Goal: Navigation & Orientation: Understand site structure

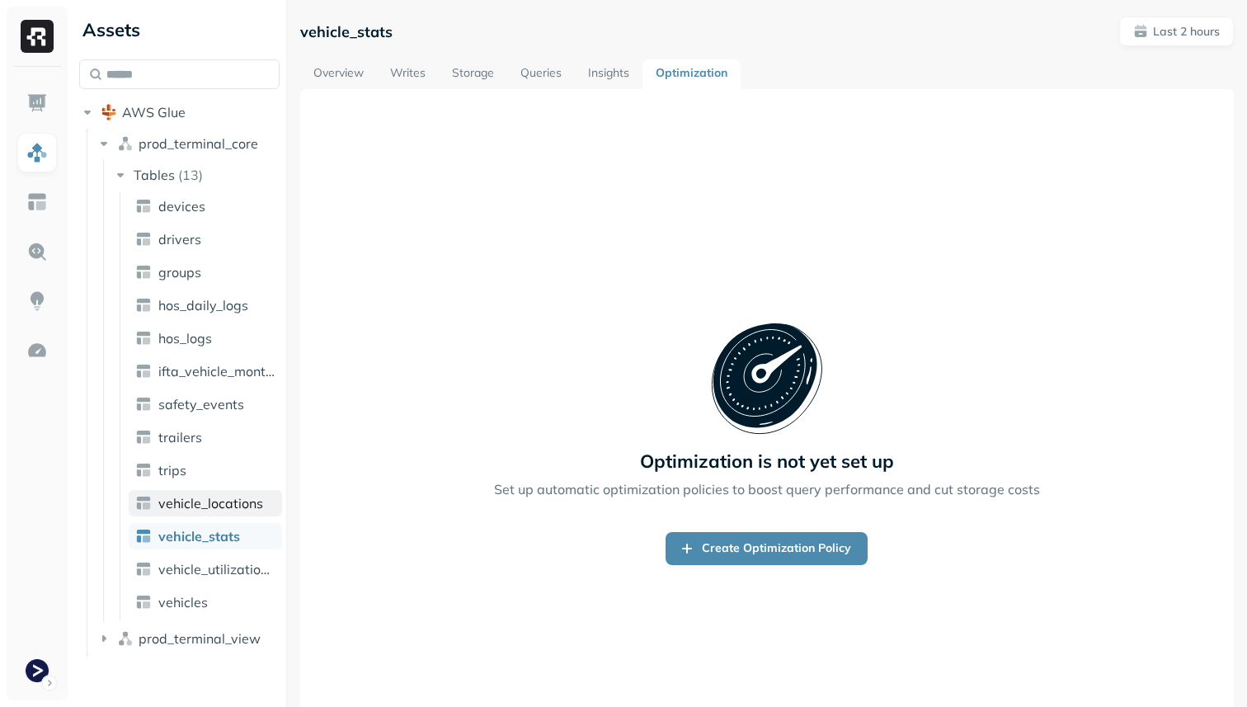
click at [220, 509] on span "vehicle_locations" at bounding box center [210, 503] width 105 height 16
click at [688, 65] on link "Optimization" at bounding box center [691, 74] width 98 height 30
click at [182, 203] on span "devices" at bounding box center [181, 206] width 47 height 16
click at [336, 68] on link "Overview" at bounding box center [338, 74] width 77 height 30
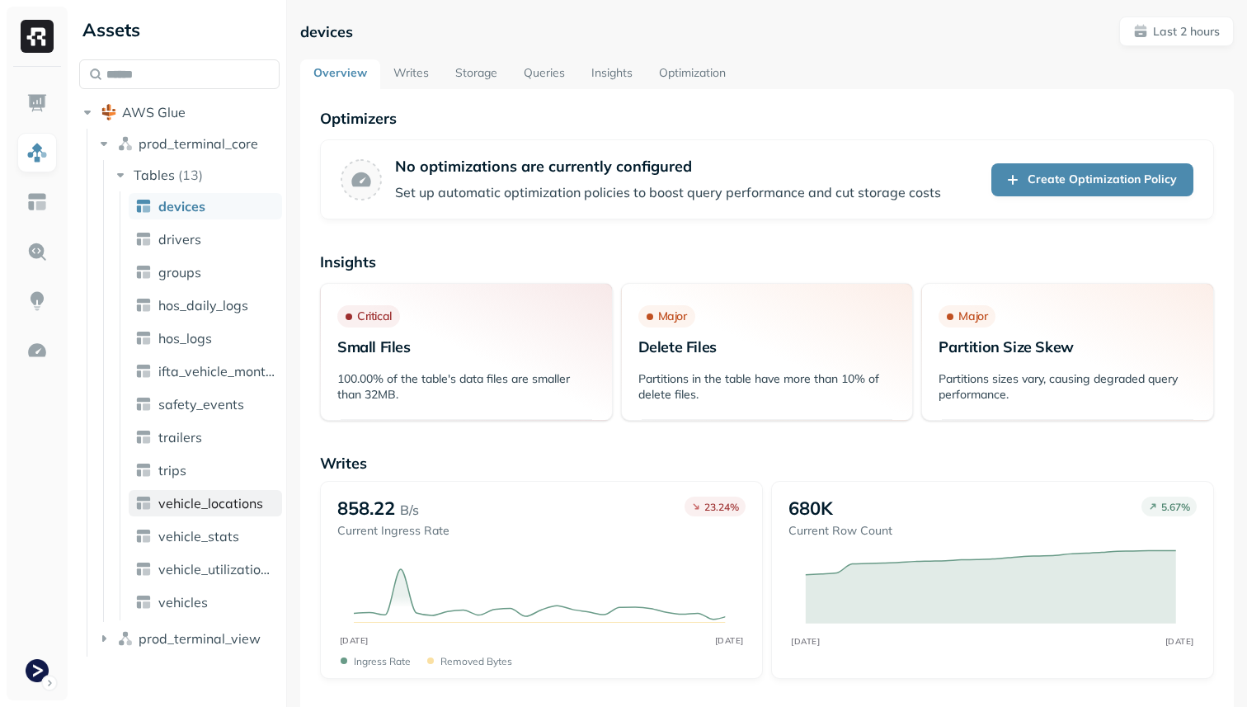
click at [212, 491] on link "vehicle_locations" at bounding box center [205, 503] width 153 height 26
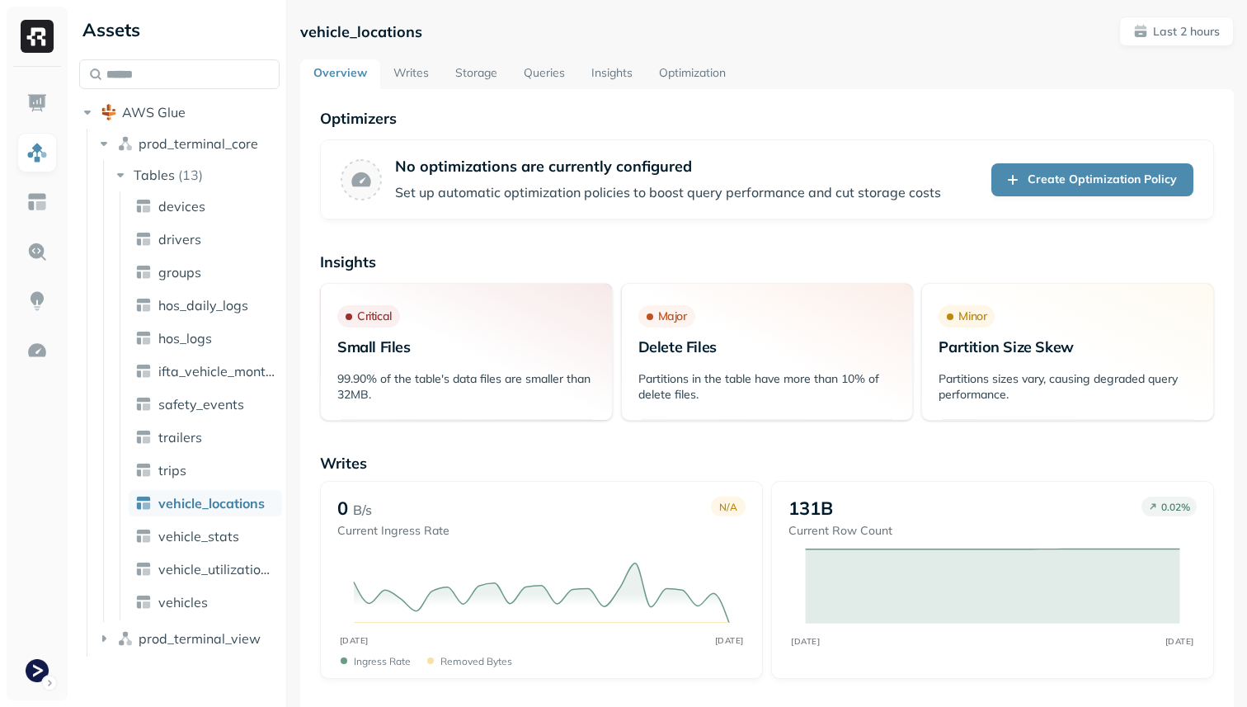
click at [683, 77] on link "Optimization" at bounding box center [692, 74] width 93 height 30
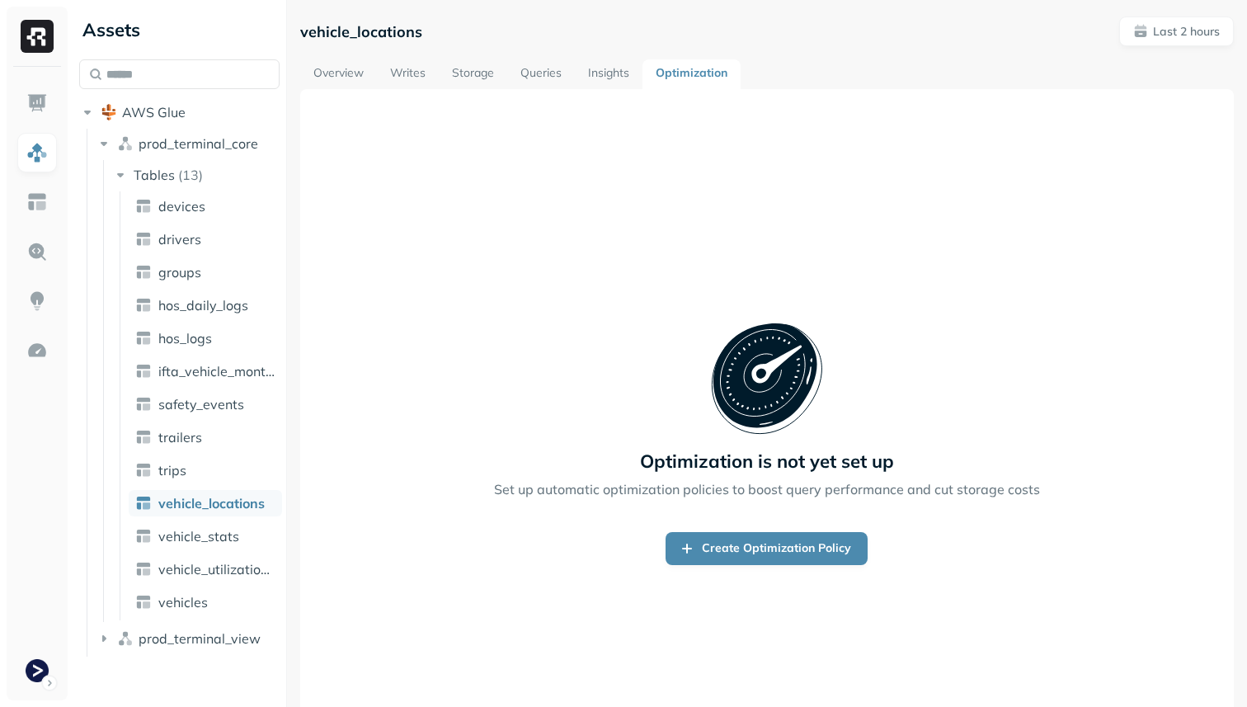
click at [359, 75] on link "Overview" at bounding box center [338, 74] width 77 height 30
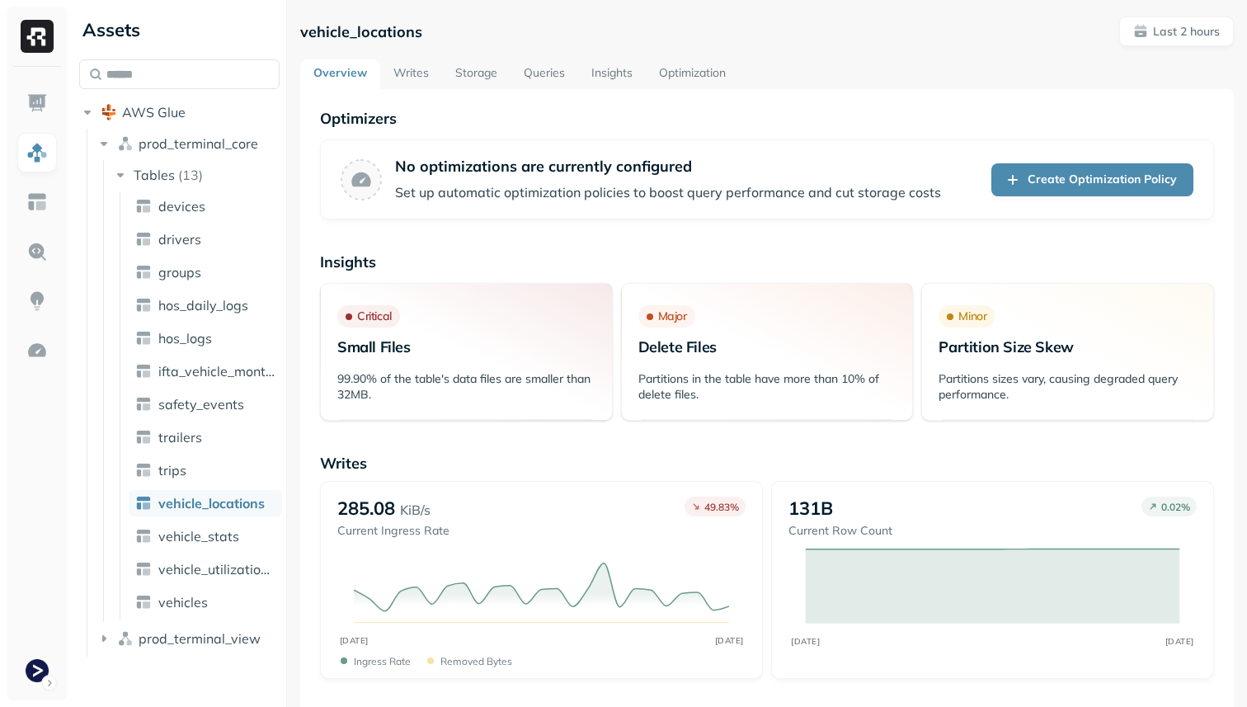
click at [656, 65] on link "Optimization" at bounding box center [692, 74] width 93 height 30
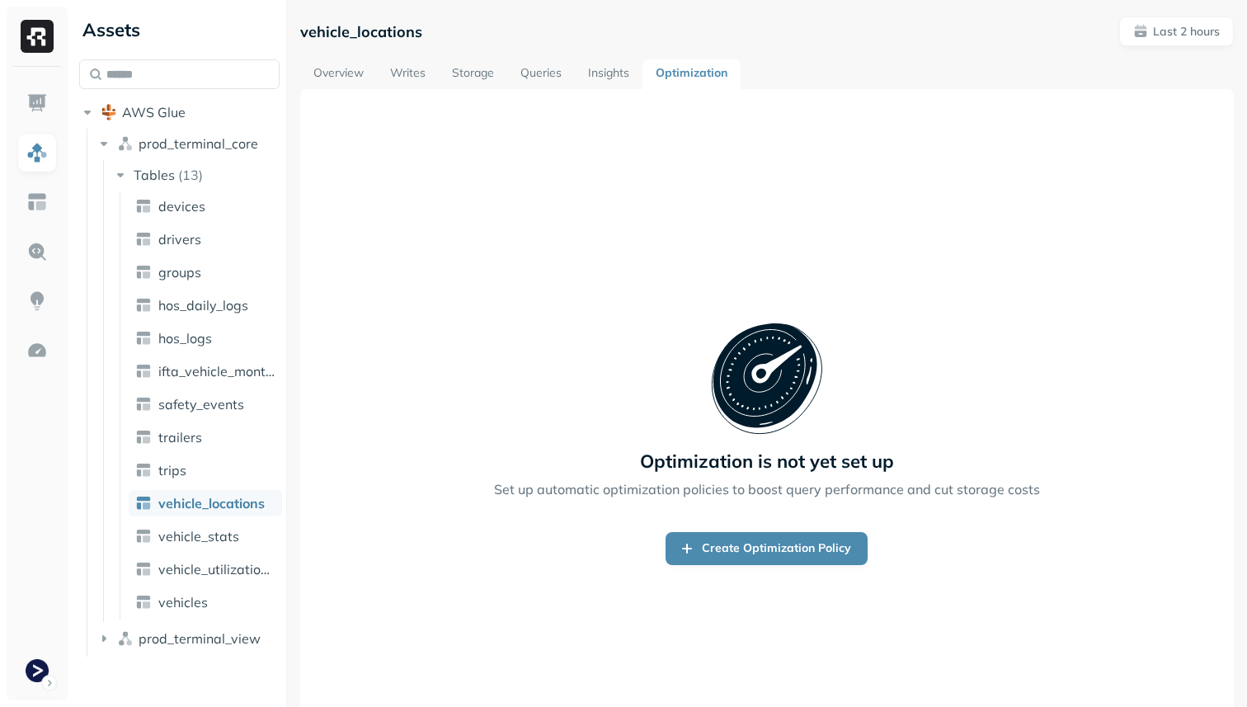
click at [603, 63] on link "Insights" at bounding box center [609, 74] width 68 height 30
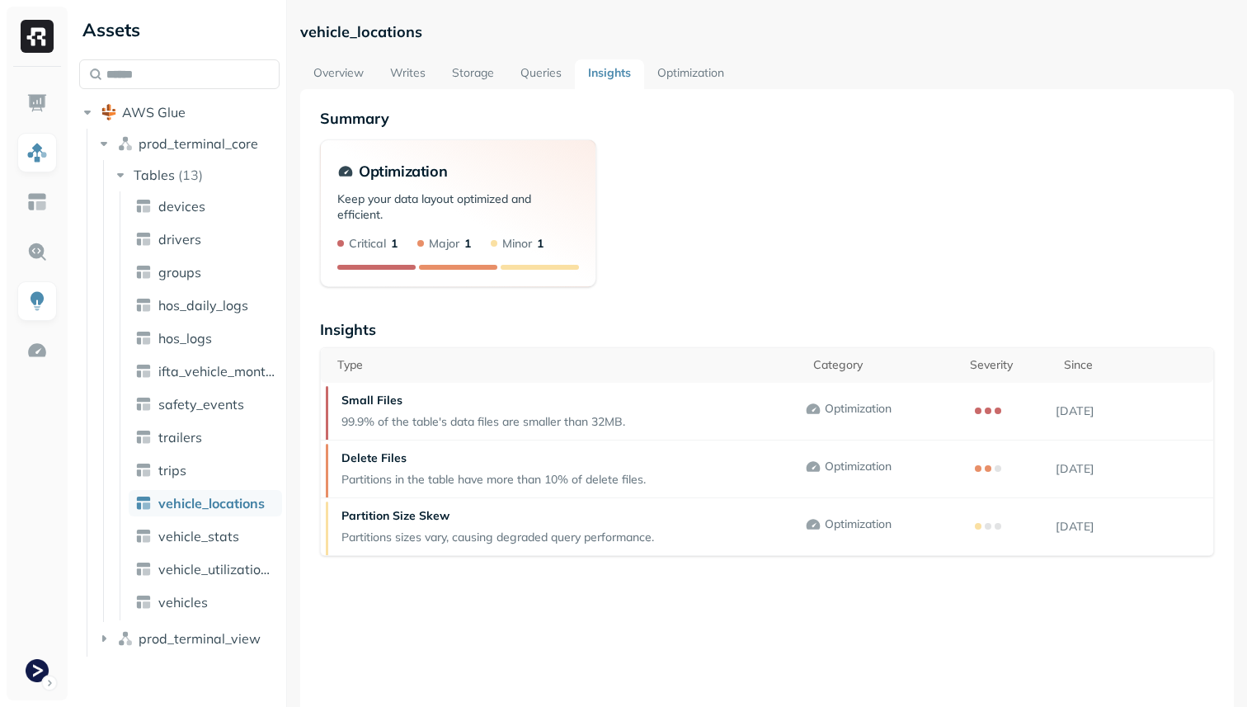
click at [531, 67] on link "Queries" at bounding box center [541, 74] width 68 height 30
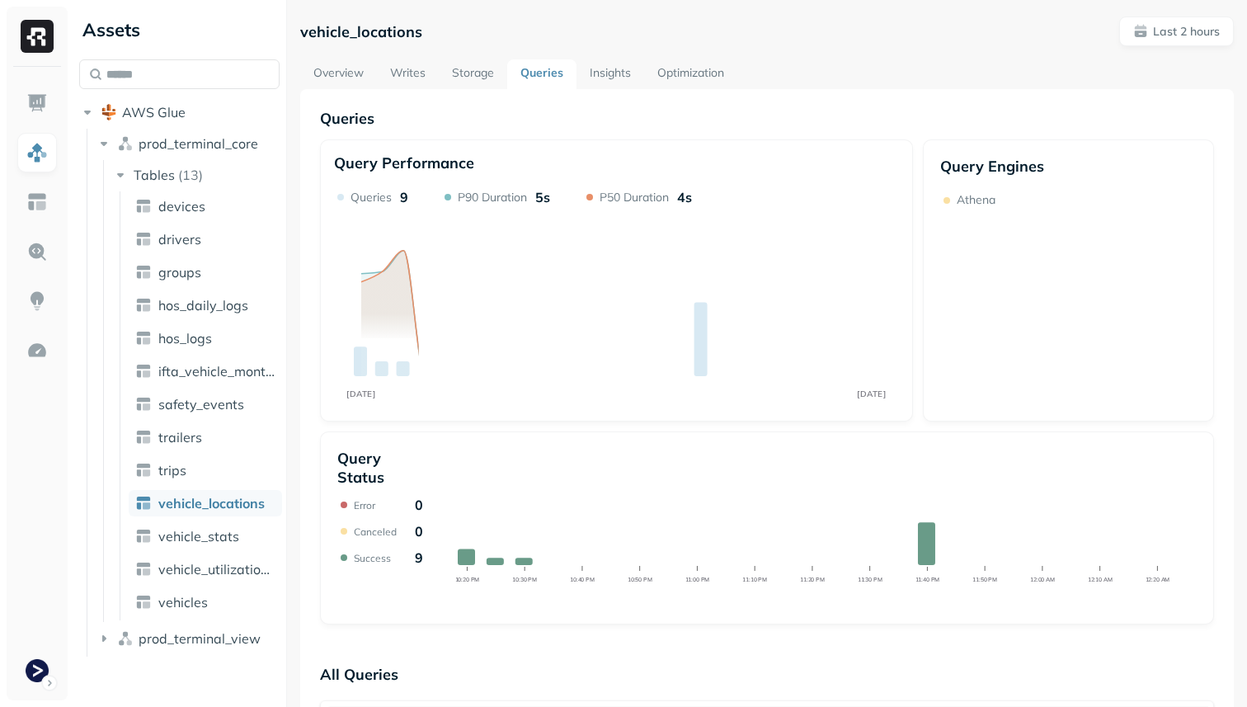
click at [490, 67] on link "Storage" at bounding box center [473, 74] width 68 height 30
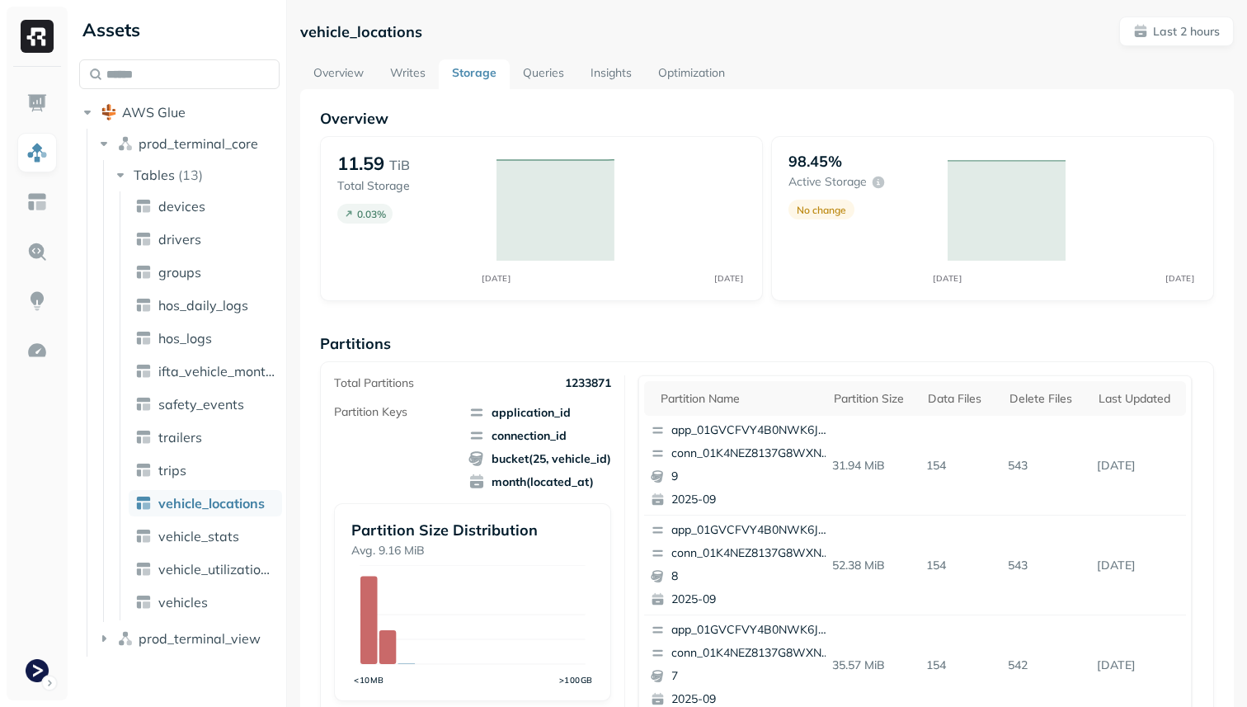
click at [526, 79] on link "Queries" at bounding box center [543, 74] width 68 height 30
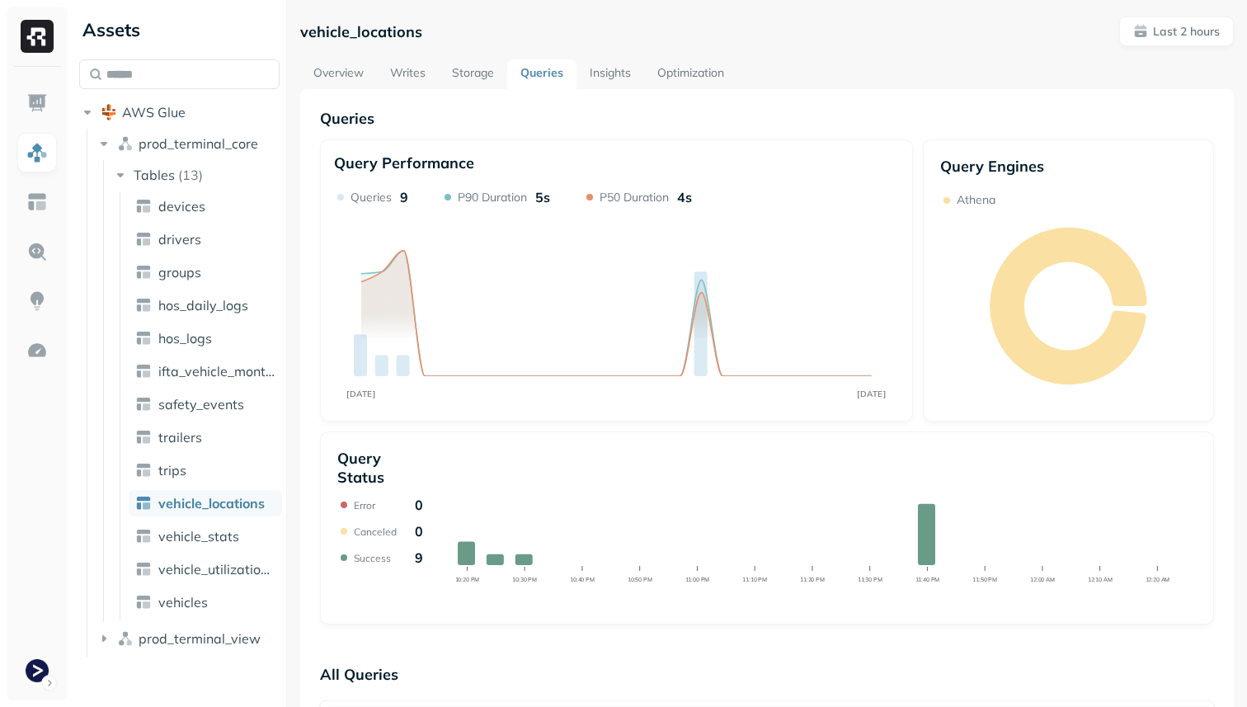
click at [435, 73] on link "Writes" at bounding box center [408, 74] width 62 height 30
click at [405, 77] on link "Writes" at bounding box center [408, 74] width 62 height 30
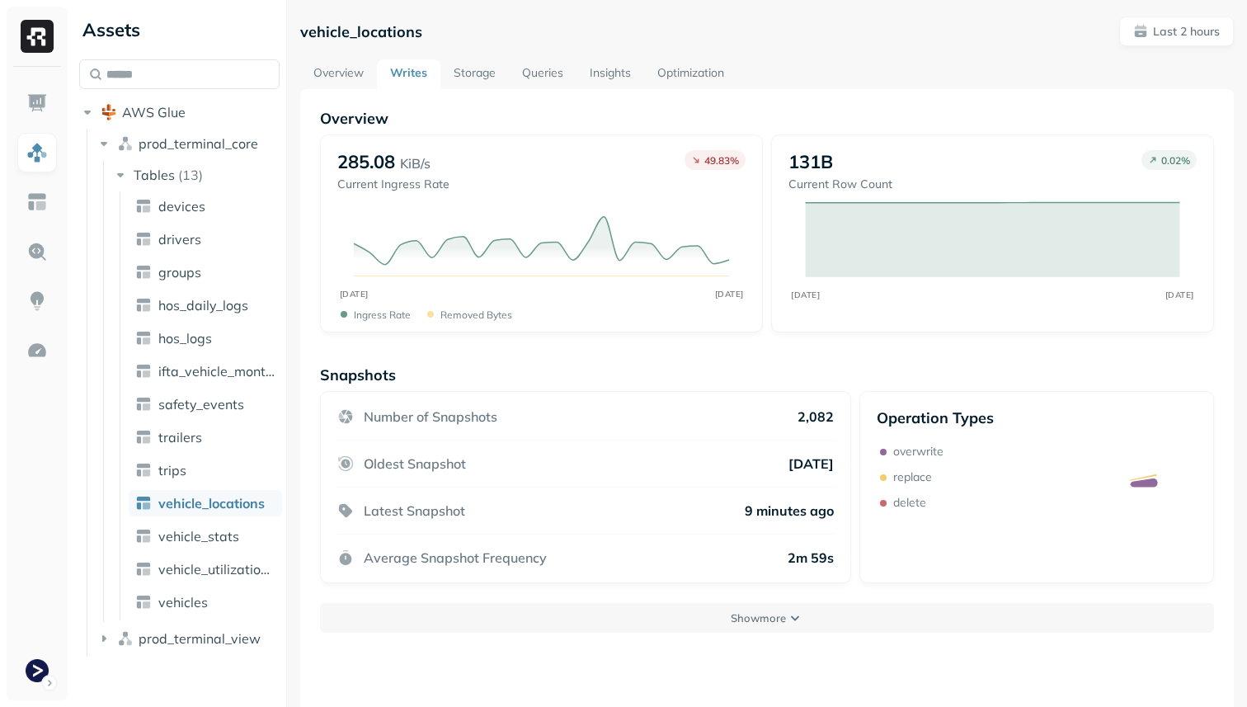
click at [351, 75] on link "Overview" at bounding box center [338, 74] width 77 height 30
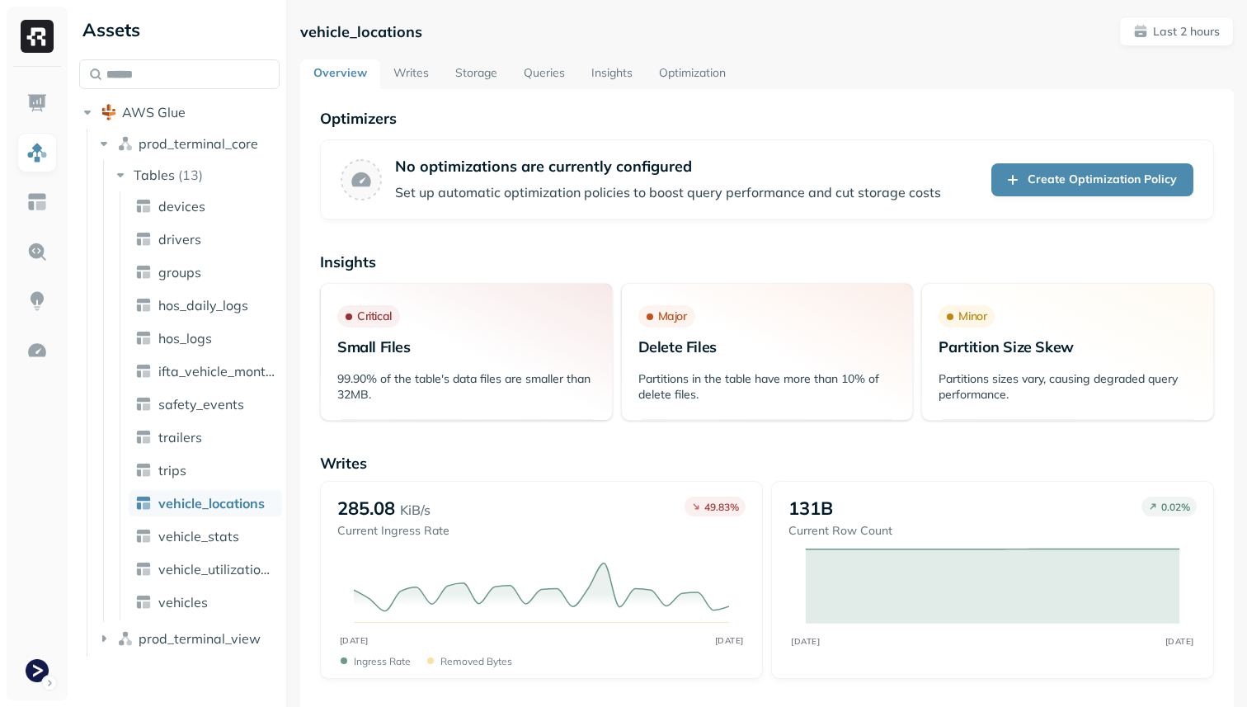
click at [699, 80] on link "Optimization" at bounding box center [692, 74] width 93 height 30
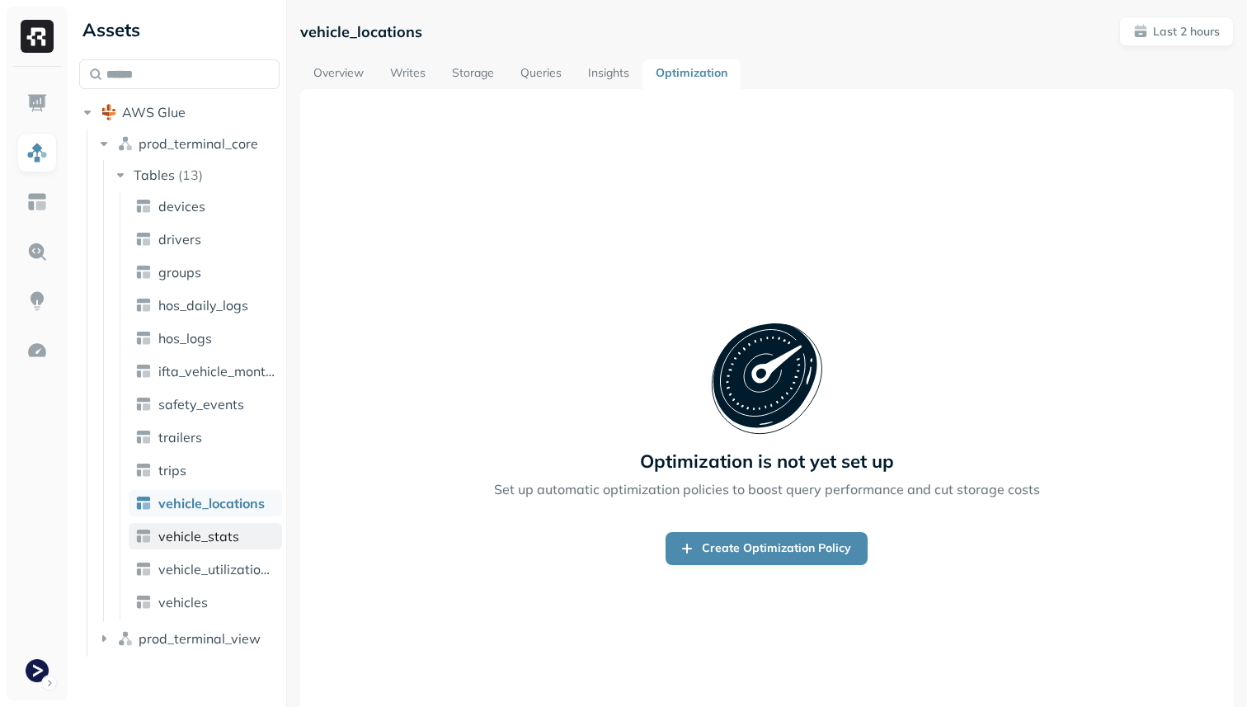
click at [200, 528] on span "vehicle_stats" at bounding box center [198, 536] width 81 height 16
click at [195, 211] on span "devices" at bounding box center [181, 206] width 47 height 16
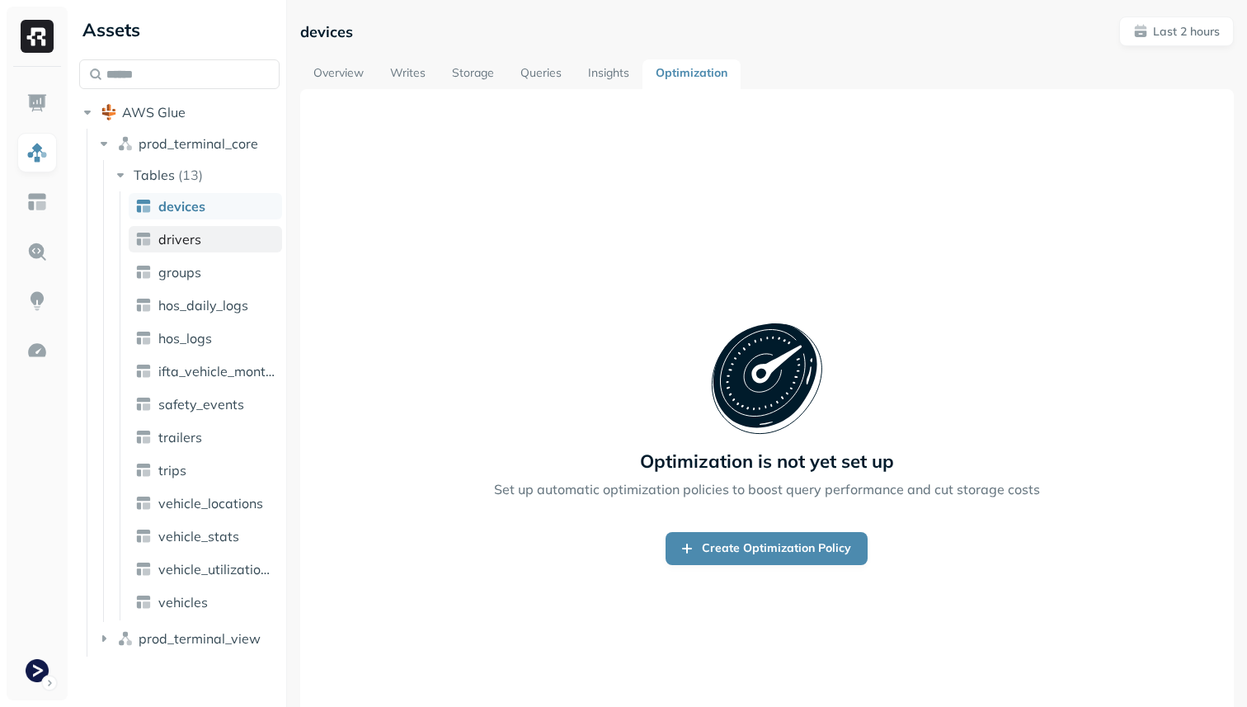
click at [191, 247] on span "drivers" at bounding box center [179, 239] width 43 height 16
click at [192, 256] on ul "devices drivers groups hos_daily_logs hos_logs ifta_vehicle_months safety_event…" at bounding box center [201, 405] width 162 height 429
click at [191, 276] on span "groups" at bounding box center [179, 272] width 43 height 16
click at [201, 300] on span "hos_daily_logs" at bounding box center [203, 305] width 90 height 16
click at [199, 351] on ul "devices drivers groups hos_daily_logs hos_logs ifta_vehicle_months safety_event…" at bounding box center [201, 405] width 162 height 429
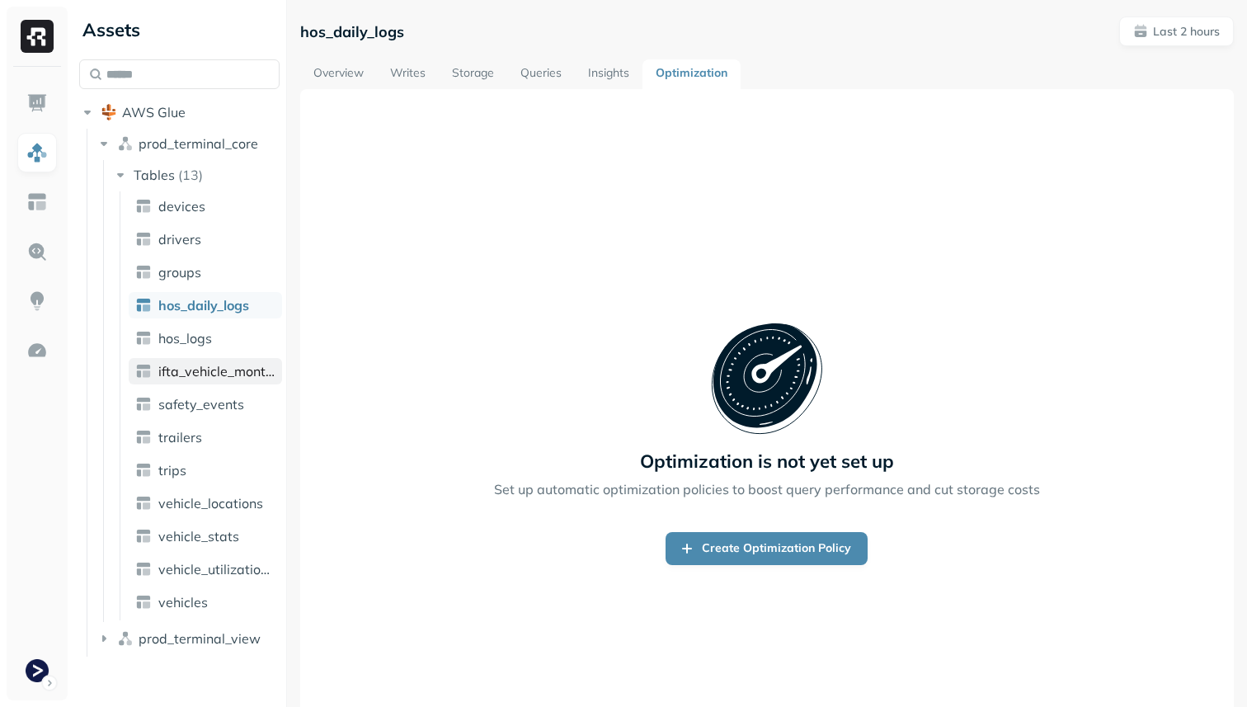
click at [202, 383] on link "ifta_vehicle_months" at bounding box center [205, 371] width 153 height 26
click at [197, 608] on span "vehicles" at bounding box center [182, 602] width 49 height 16
